Goal: Information Seeking & Learning: Compare options

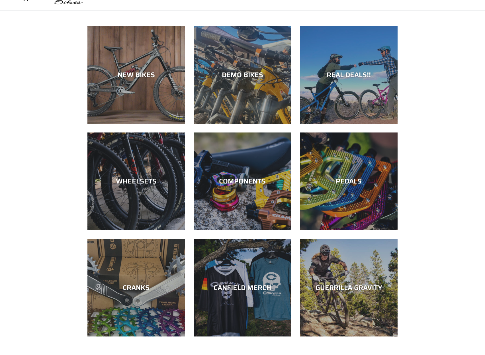
scroll to position [85, 0]
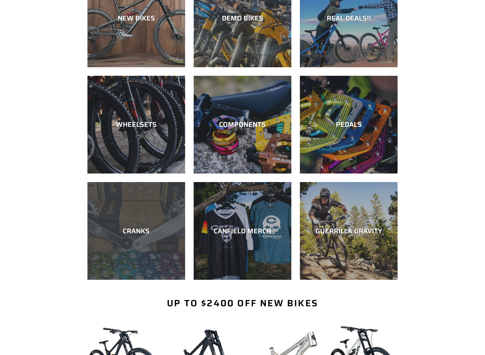
click at [154, 279] on div "CRANKS" at bounding box center [136, 279] width 98 height 0
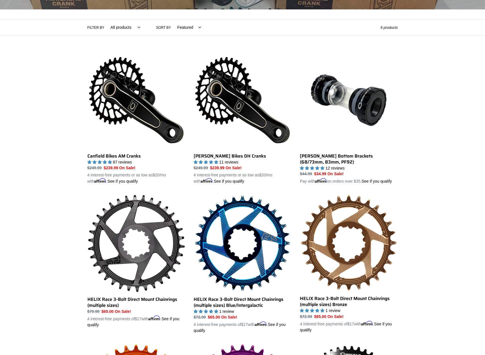
scroll to position [51, 0]
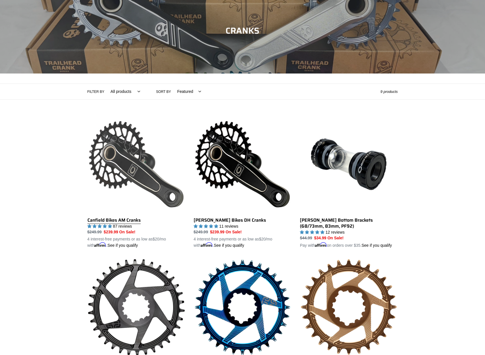
click at [127, 156] on link "Canfield Bikes AM Cranks" at bounding box center [136, 181] width 98 height 133
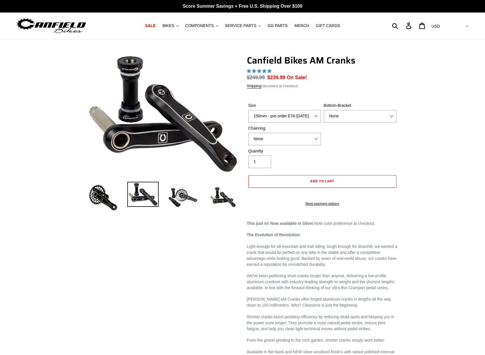
select select "highest-rating"
click at [291, 116] on select "150mm - pre-order ETA 10/15/25 155mm - pre-order ETA 10/15/25 160mm - pre-order…" at bounding box center [284, 116] width 73 height 13
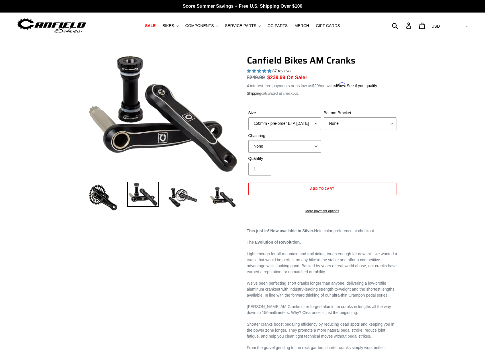
click at [291, 116] on div "Size 150mm - pre-order ETA 10/15/25 155mm - pre-order ETA 10/15/25 160mm - pre-…" at bounding box center [284, 120] width 75 height 20
click at [293, 121] on select "150mm - pre-order ETA 10/15/25 155mm - pre-order ETA 10/15/25 160mm - pre-order…" at bounding box center [284, 123] width 73 height 13
select select "155mm - pre-order ETA 10/15/25"
click at [248, 117] on select "150mm - pre-order ETA 10/15/25 155mm - pre-order ETA 10/15/25 160mm - pre-order…" at bounding box center [284, 123] width 73 height 13
click at [424, 150] on div "Previous slide" at bounding box center [242, 304] width 485 height 498
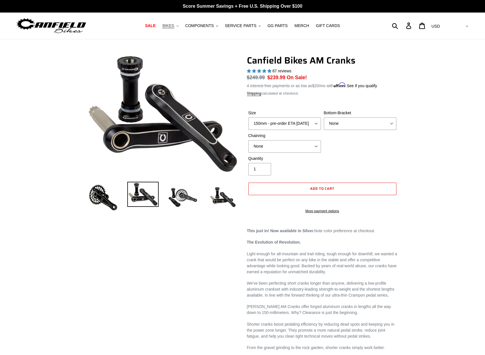
click at [174, 24] on span "BIKES" at bounding box center [168, 25] width 12 height 5
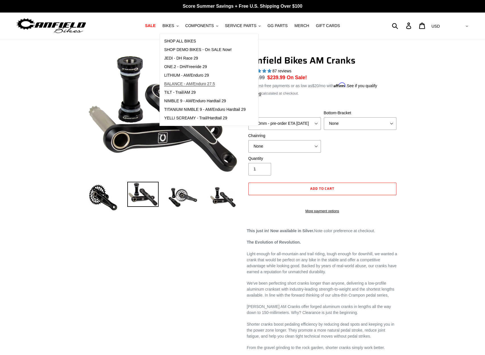
click at [209, 84] on span "BALANCE - AM/Enduro 27.5" at bounding box center [189, 83] width 51 height 5
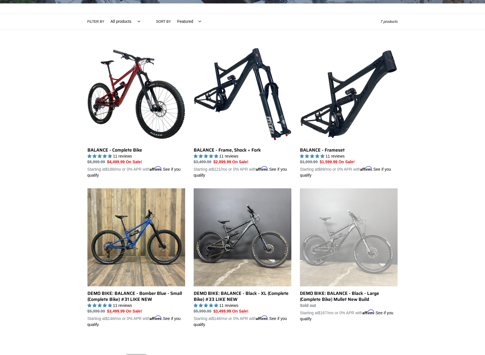
scroll to position [142, 0]
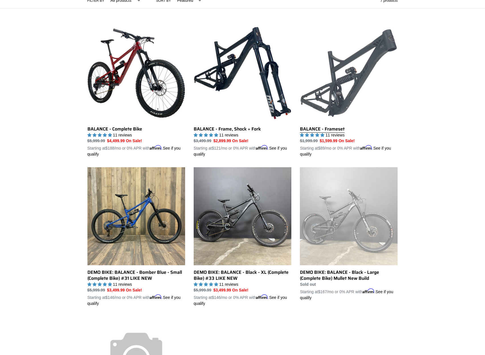
click at [339, 130] on link "BALANCE - Frameset" at bounding box center [349, 90] width 98 height 133
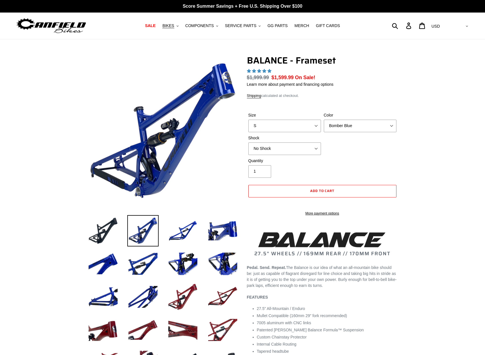
select select "highest-rating"
click at [366, 125] on select "Bomber Blue Goat's Blood Stealth Black" at bounding box center [359, 125] width 73 height 13
click at [323, 119] on select "Bomber Blue Goat's Blood Stealth Black" at bounding box center [359, 125] width 73 height 13
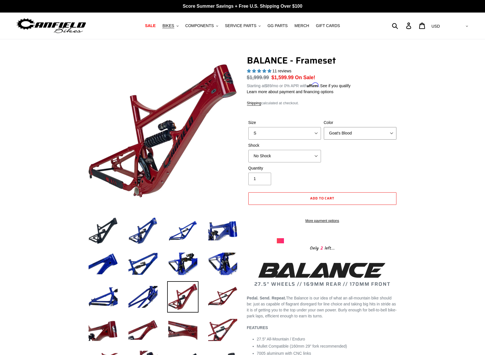
click at [355, 128] on select "Bomber Blue Goat's Blood Stealth Black" at bounding box center [359, 133] width 73 height 13
select select "Stealth Black"
click at [323, 127] on select "Bomber Blue Goat's Blood Stealth Black" at bounding box center [359, 133] width 73 height 13
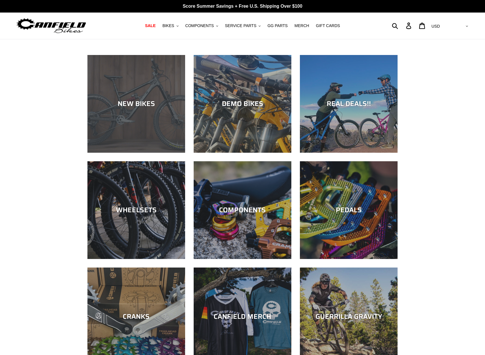
click at [145, 153] on div "NEW BIKES" at bounding box center [136, 153] width 98 height 0
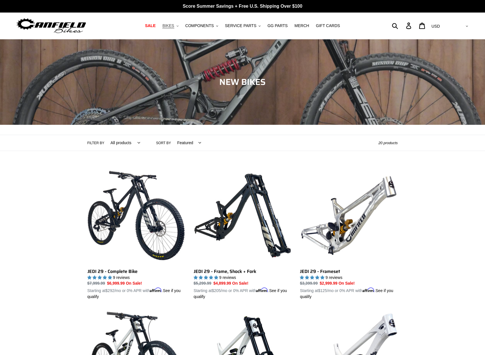
click at [174, 26] on span "BIKES" at bounding box center [168, 25] width 12 height 5
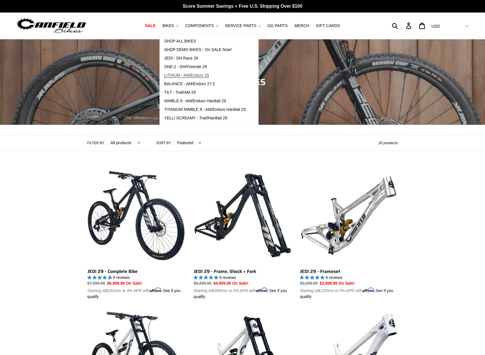
click at [209, 76] on span "LITHIUM - AM/Enduro 29" at bounding box center [186, 75] width 45 height 5
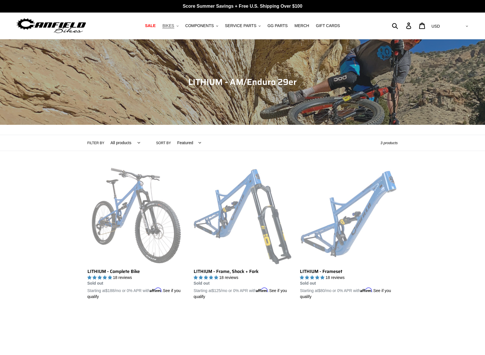
click at [178, 26] on icon "button" at bounding box center [177, 25] width 2 height 1
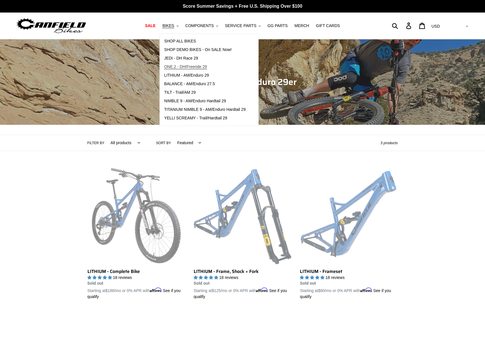
click at [191, 67] on span "ONE.2 - DH/Freeride 29" at bounding box center [185, 66] width 43 height 5
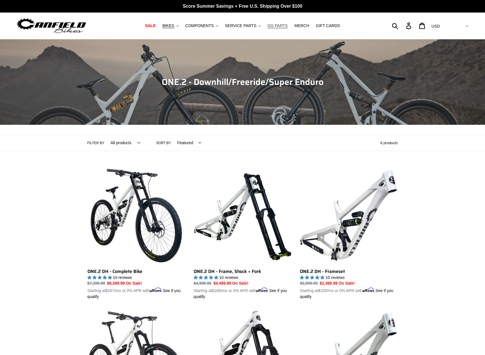
click at [271, 24] on span "GG PARTS" at bounding box center [277, 25] width 20 height 5
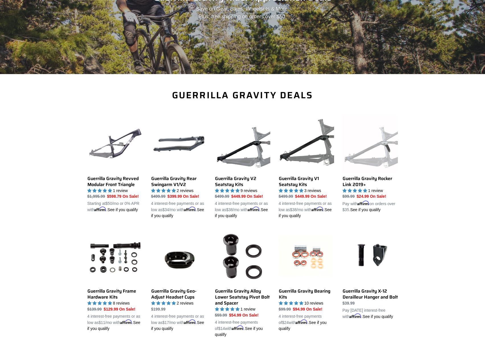
scroll to position [114, 0]
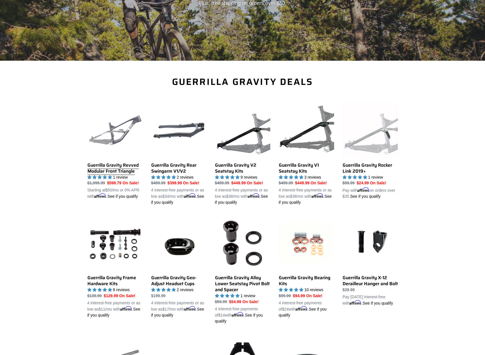
click at [111, 166] on link "Guerrilla Gravity Revved Modular Front Triangle" at bounding box center [114, 151] width 55 height 97
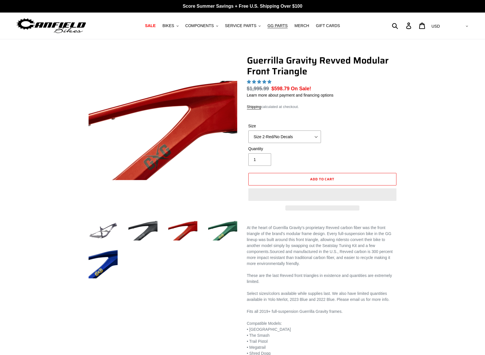
select select "highest-rating"
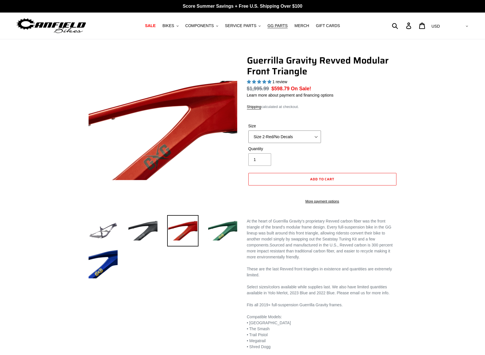
click at [306, 138] on select "Size 2-Gloss Black/No Decals Size 2-Black/Red Decals Size 2-Black/Silver Decals…" at bounding box center [284, 136] width 73 height 13
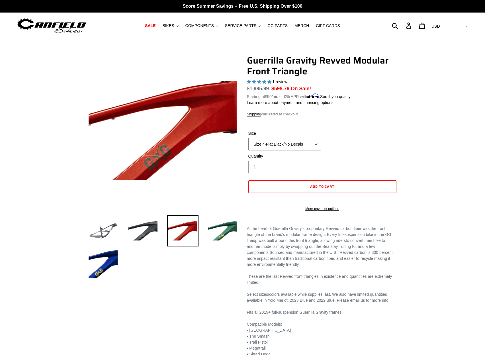
click at [248, 138] on select "Size 2-Gloss Black/No Decals Size 2-Black/Red Decals Size 2-Black/Silver Decals…" at bounding box center [284, 144] width 73 height 13
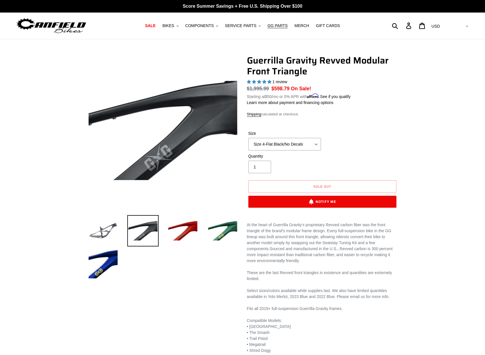
click at [441, 131] on div "Previous slide" at bounding box center [242, 222] width 485 height 334
click at [309, 147] on select "Size 2-Gloss Black/No Decals Size 2-Black/Red Decals Size 2-Black/Silver Decals…" at bounding box center [284, 144] width 73 height 13
click at [248, 138] on select "Size 2-Gloss Black/No Decals Size 2-Black/Red Decals Size 2-Black/Silver Decals…" at bounding box center [284, 144] width 73 height 13
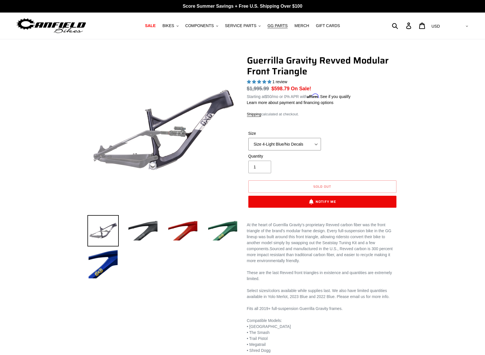
click at [302, 142] on select "Size 2-Gloss Black/No Decals Size 2-Black/Red Decals Size 2-Black/Silver Decals…" at bounding box center [284, 144] width 73 height 13
select select "Size 4-Flat Black/No Decals"
click at [248, 138] on select "Size 2-Gloss Black/No Decals Size 2-Black/Red Decals Size 2-Black/Silver Decals…" at bounding box center [284, 144] width 73 height 13
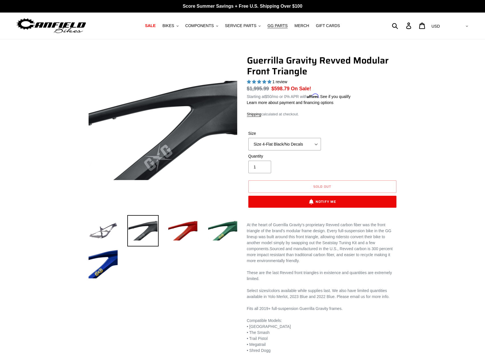
click at [418, 110] on div "Previous slide" at bounding box center [242, 222] width 485 height 334
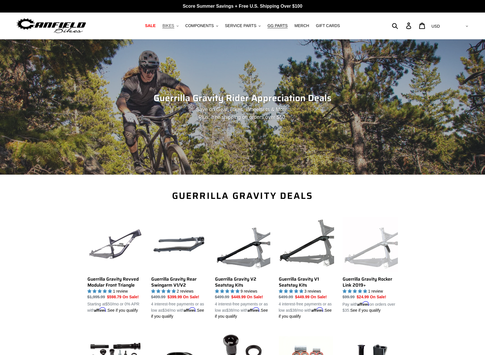
click at [178, 26] on icon ".cls-1{fill:#231f20}" at bounding box center [177, 26] width 2 height 2
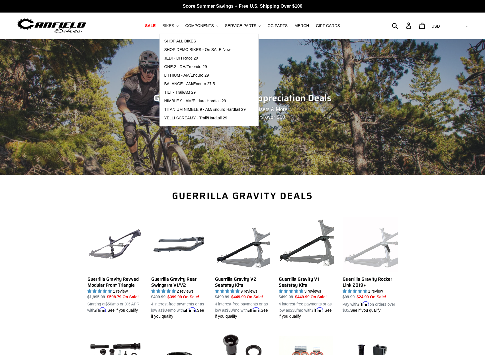
click at [178, 26] on icon ".cls-1{fill:#231f20}" at bounding box center [177, 26] width 2 height 2
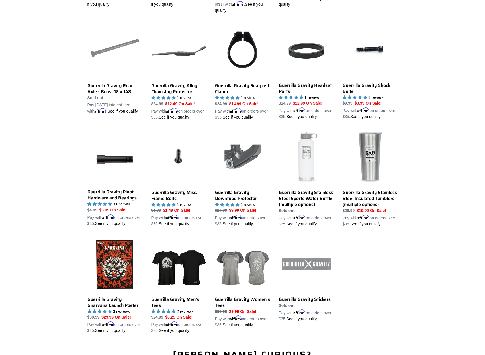
scroll to position [541, 0]
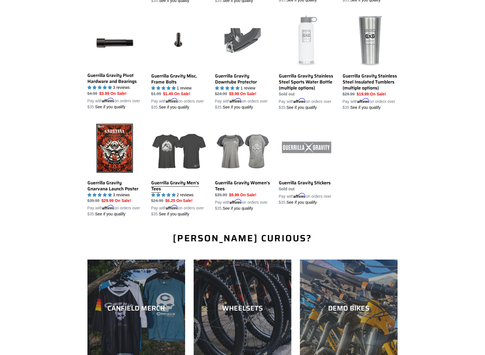
click at [194, 181] on link "Guerrilla Gravity Men's Tees" at bounding box center [178, 168] width 55 height 97
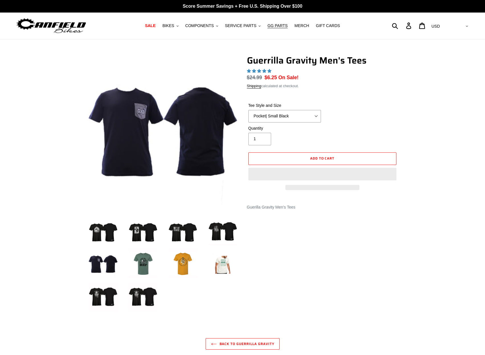
select select "highest-rating"
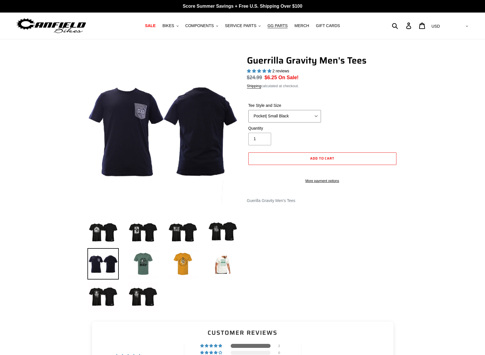
click at [290, 117] on select "Let It Rip | Small Green Let It Rip | Medium Green Megatrail | Small Black Mega…" at bounding box center [284, 116] width 73 height 13
click at [292, 117] on select "Let It Rip | Small Green Let It Rip | Medium Green Megatrail | Small Black Mega…" at bounding box center [284, 116] width 73 height 13
click at [248, 110] on select "Let It Rip | Small Green Let It Rip | Medium Green Megatrail | Small Black Mega…" at bounding box center [284, 116] width 73 height 13
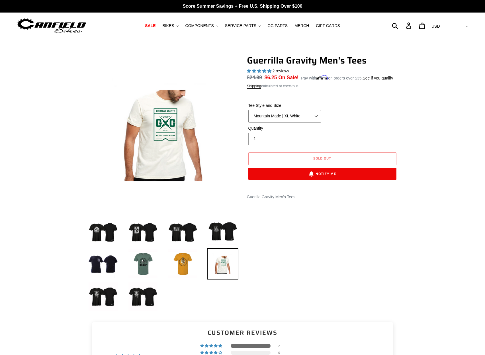
click at [315, 114] on select "Let It Rip | Small Green Let It Rip | Medium Green Megatrail | Small Black Mega…" at bounding box center [284, 116] width 73 height 13
click at [248, 110] on select "Let It Rip | Small Green Let It Rip | Medium Green Megatrail | Small Black Mega…" at bounding box center [284, 116] width 73 height 13
click at [302, 120] on select "Let It Rip | Small Green Let It Rip | Medium Green Megatrail | Small Black Mega…" at bounding box center [284, 116] width 73 height 13
click at [248, 110] on select "Let It Rip | Small Green Let It Rip | Medium Green Megatrail | Small Black Mega…" at bounding box center [284, 116] width 73 height 13
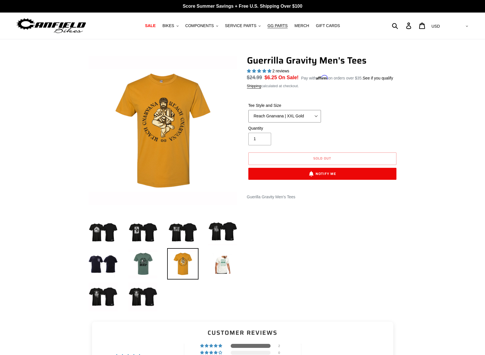
click at [302, 119] on select "Let It Rip | Small Green Let It Rip | Medium Green Megatrail | Small Black Mega…" at bounding box center [284, 116] width 73 height 13
select select "Shred Dogg | XXL Black"
click at [248, 110] on select "Let It Rip | Small Green Let It Rip | Medium Green Megatrail | Small Black Mega…" at bounding box center [284, 116] width 73 height 13
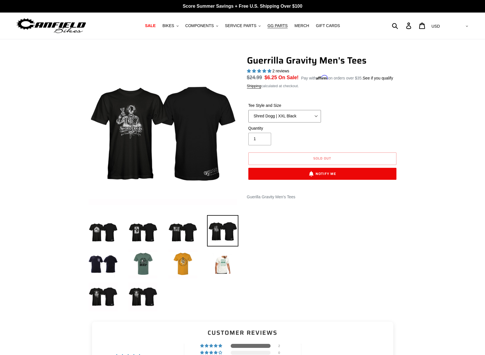
click at [292, 119] on select "Let It Rip | Small Green Let It Rip | Medium Green Megatrail | Small Black Mega…" at bounding box center [284, 116] width 73 height 13
click at [298, 25] on span "MERCH" at bounding box center [301, 25] width 15 height 5
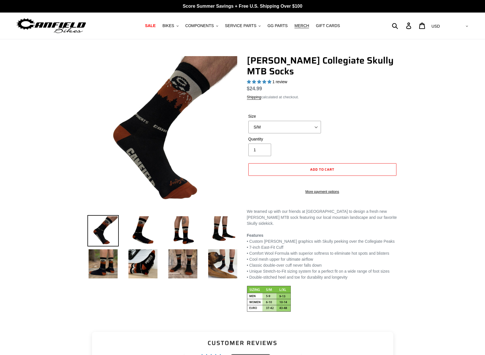
select select "highest-rating"
click at [186, 235] on img at bounding box center [182, 230] width 31 height 31
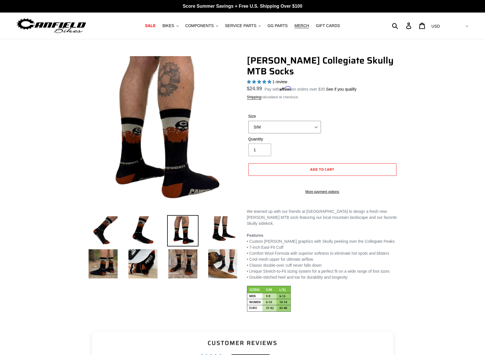
click at [294, 130] on select "S/M L/XL" at bounding box center [284, 127] width 73 height 13
select select "L/XL"
click at [248, 121] on select "S/M L/XL" at bounding box center [284, 127] width 73 height 13
click at [219, 269] on img at bounding box center [222, 263] width 31 height 31
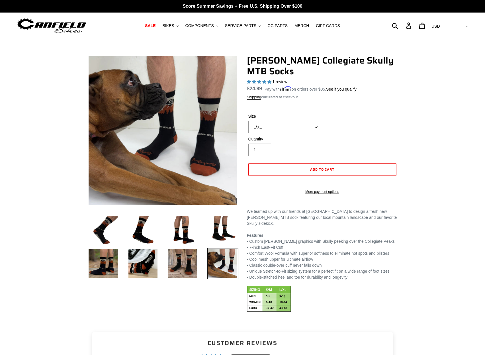
click at [196, 267] on img at bounding box center [182, 263] width 31 height 31
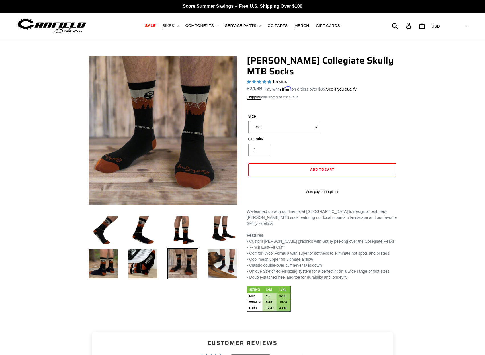
click at [174, 24] on span "BIKES" at bounding box center [168, 25] width 12 height 5
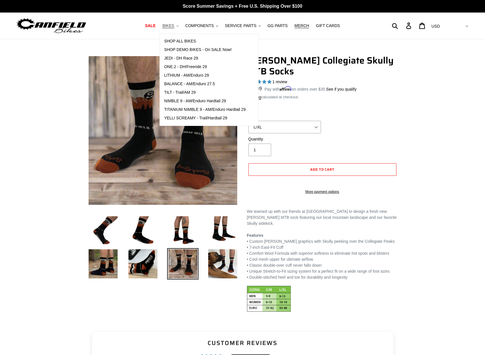
click at [174, 24] on span "BIKES" at bounding box center [168, 25] width 12 height 5
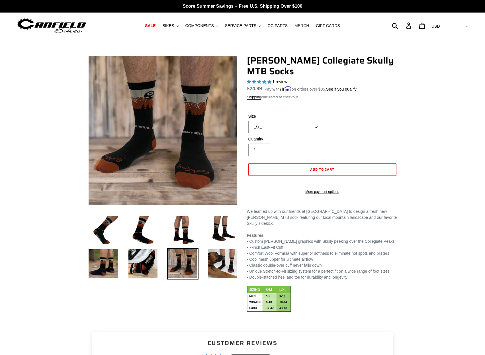
click at [294, 26] on span "MERCH" at bounding box center [301, 25] width 15 height 5
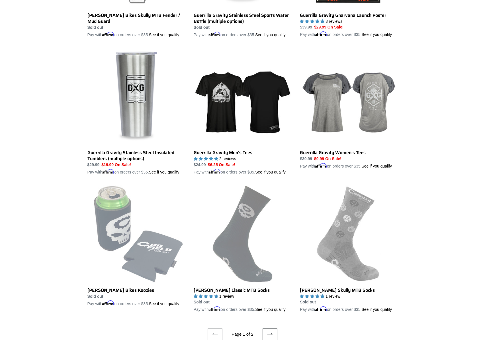
scroll to position [962, 0]
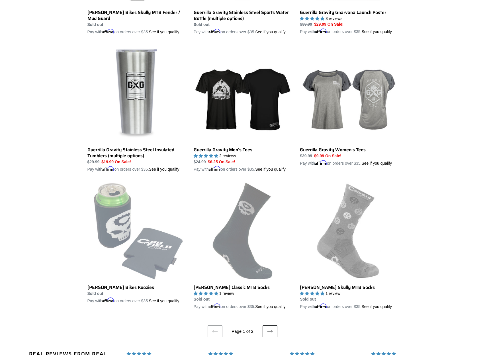
click at [271, 334] on icon at bounding box center [270, 331] width 6 height 6
